Goal: Information Seeking & Learning: Learn about a topic

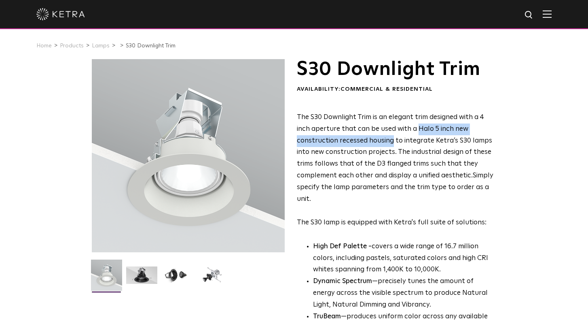
drag, startPoint x: 419, startPoint y: 127, endPoint x: 390, endPoint y: 139, distance: 30.9
click at [390, 139] on span "The S30 Downlight Trim is an elegant trim designed with a 4 inch aperture that …" at bounding box center [394, 146] width 195 height 65
copy span "Halo 5 inch new construction recessed housing"
click at [498, 105] on div "S30 Downlight Trim Availability: Commercial & Residential The S30 Downlight Tri…" at bounding box center [294, 258] width 421 height 399
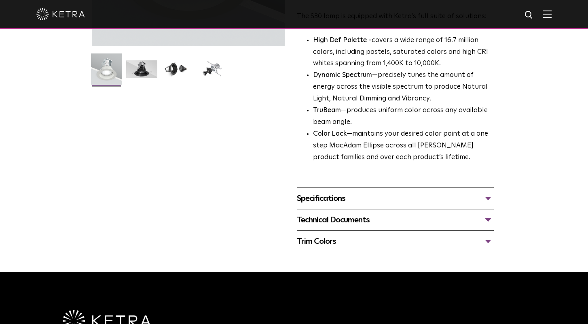
scroll to position [206, 0]
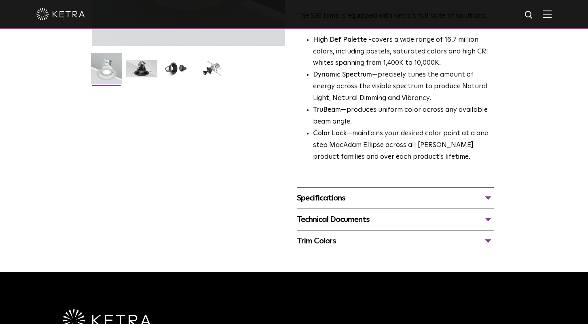
click at [488, 191] on div "Specifications" at bounding box center [395, 197] width 197 height 13
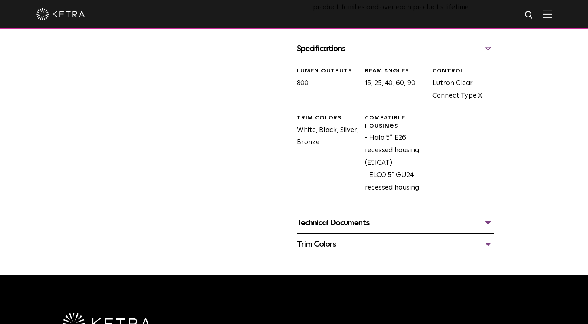
scroll to position [356, 0]
click at [486, 216] on div "Technical Documents" at bounding box center [395, 222] width 197 height 13
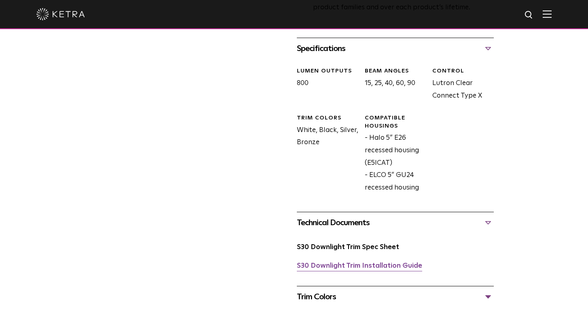
click at [371, 262] on link "S30 Downlight Trim Installation Guide" at bounding box center [359, 265] width 125 height 7
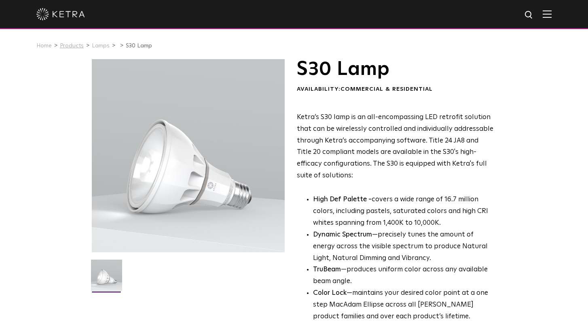
click at [66, 46] on link "Products" at bounding box center [72, 46] width 24 height 6
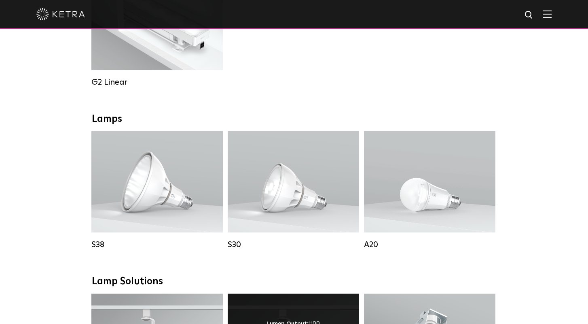
scroll to position [453, 0]
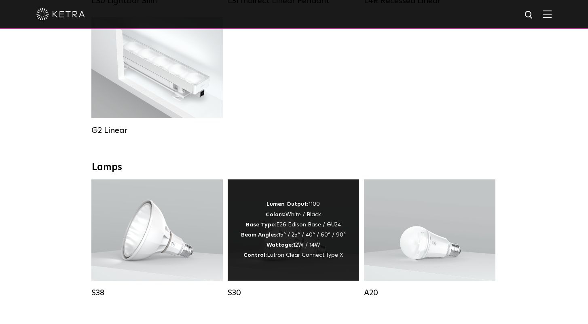
click at [294, 235] on div "Lumen Output: 1100 Colors: White / Black Base Type: E26 Edison Base / GU24 Beam…" at bounding box center [293, 229] width 105 height 61
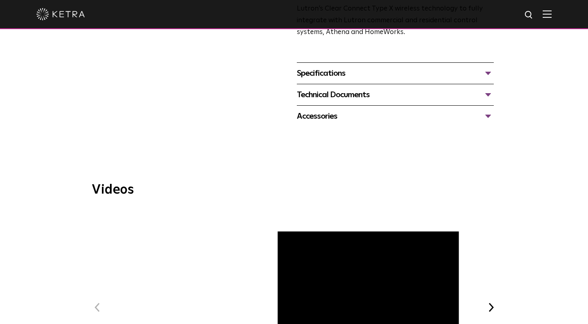
scroll to position [351, 0]
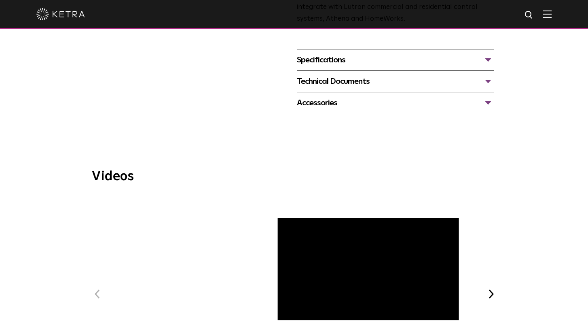
click at [403, 96] on div "Accessories" at bounding box center [395, 102] width 197 height 13
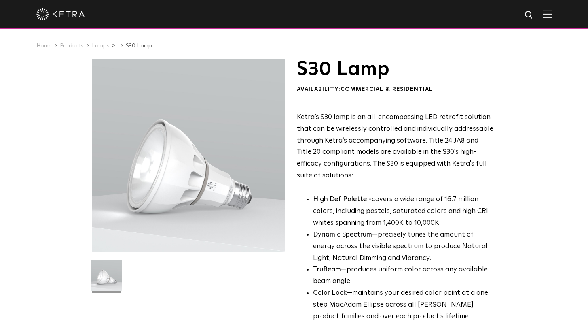
scroll to position [0, 0]
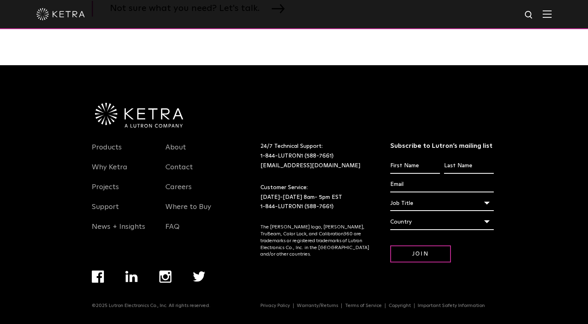
scroll to position [1426, 0]
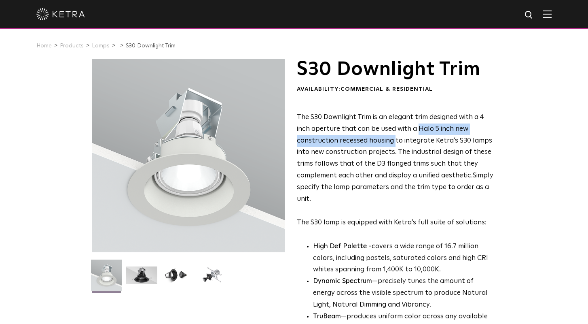
drag, startPoint x: 418, startPoint y: 127, endPoint x: 392, endPoint y: 138, distance: 27.4
click at [392, 138] on span "The S30 Downlight Trim is an elegant trim designed with a 4 inch aperture that …" at bounding box center [394, 146] width 195 height 65
copy span "Halo 5 inch new construction recessed housing"
